Goal: Check status: Check status

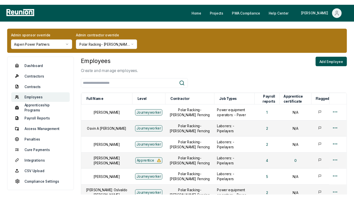
scroll to position [40, 0]
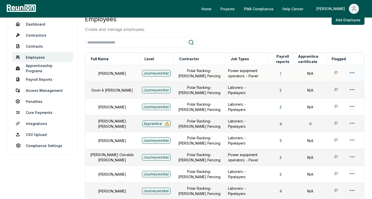
click at [278, 73] on button "1" at bounding box center [281, 73] width 10 height 10
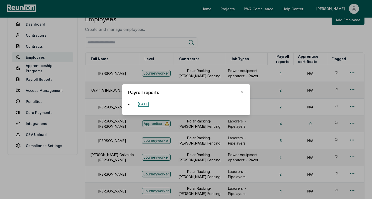
click at [153, 105] on button "October 5, 2024" at bounding box center [143, 104] width 19 height 10
click at [242, 92] on icon "button" at bounding box center [242, 92] width 2 height 2
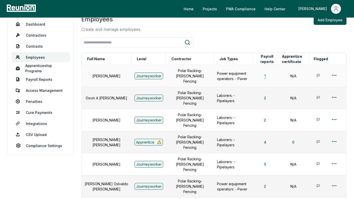
click at [262, 76] on button "1" at bounding box center [266, 76] width 10 height 10
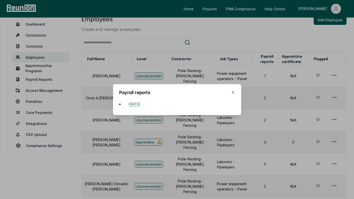
click at [144, 104] on button "October 5, 2024" at bounding box center [134, 104] width 19 height 10
